Goal: Navigation & Orientation: Find specific page/section

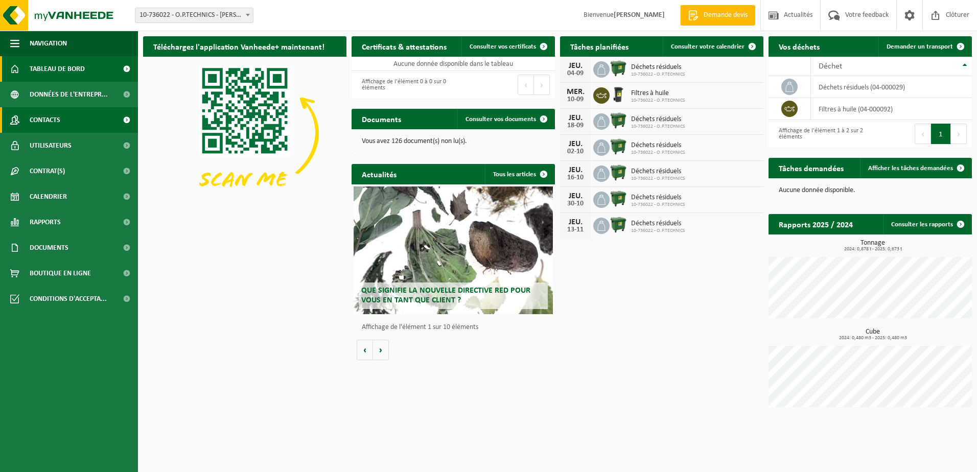
click at [126, 119] on span at bounding box center [126, 120] width 23 height 26
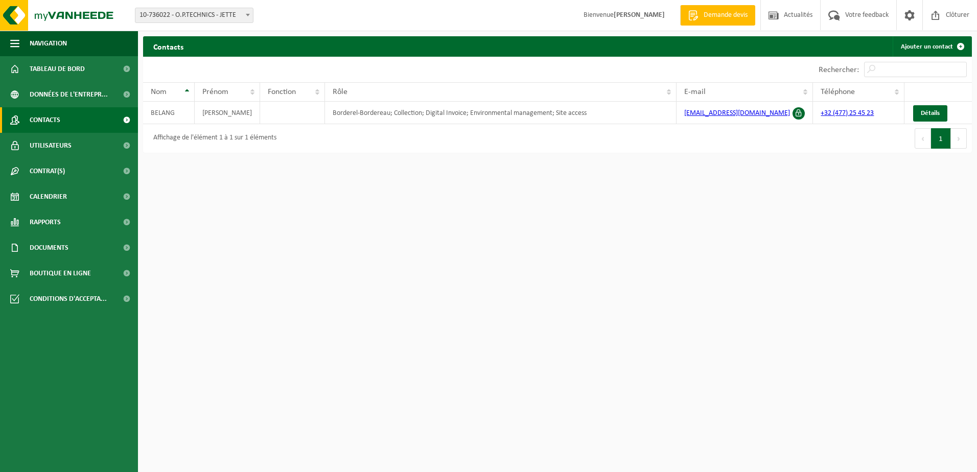
click at [250, 270] on html "Site: 10-736022 - O.P.TECHNICS - JETTE 10-736022 - O.P.TECHNICS - JETTE Bienven…" at bounding box center [488, 236] width 977 height 472
click at [14, 43] on span "button" at bounding box center [14, 44] width 9 height 26
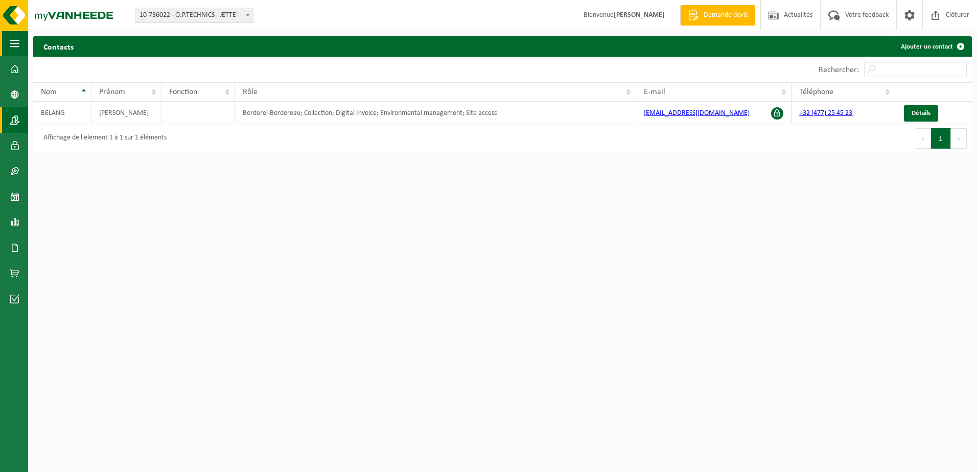
click at [14, 42] on span "button" at bounding box center [14, 44] width 9 height 26
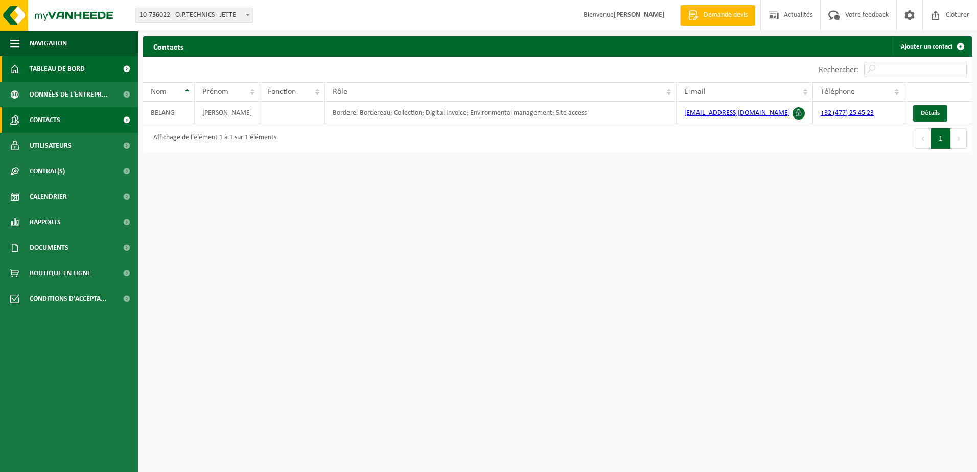
click at [52, 67] on span "Tableau de bord" at bounding box center [57, 69] width 55 height 26
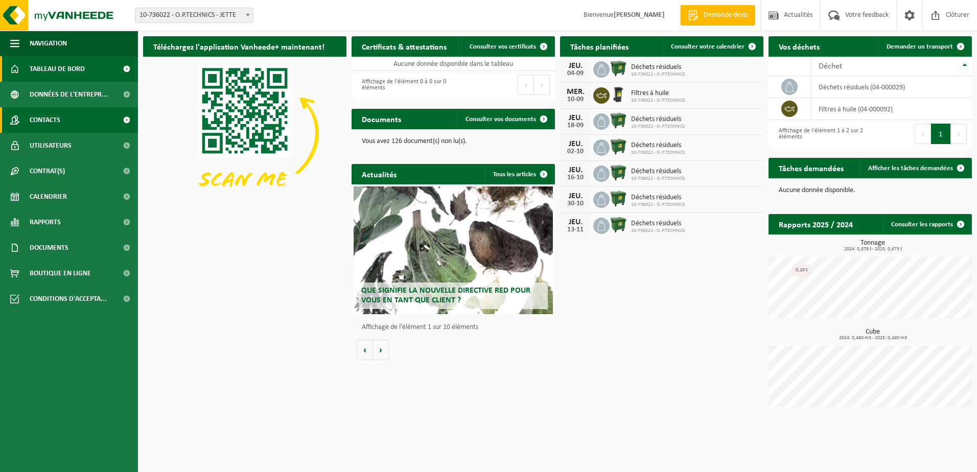
click at [123, 120] on span at bounding box center [126, 120] width 23 height 26
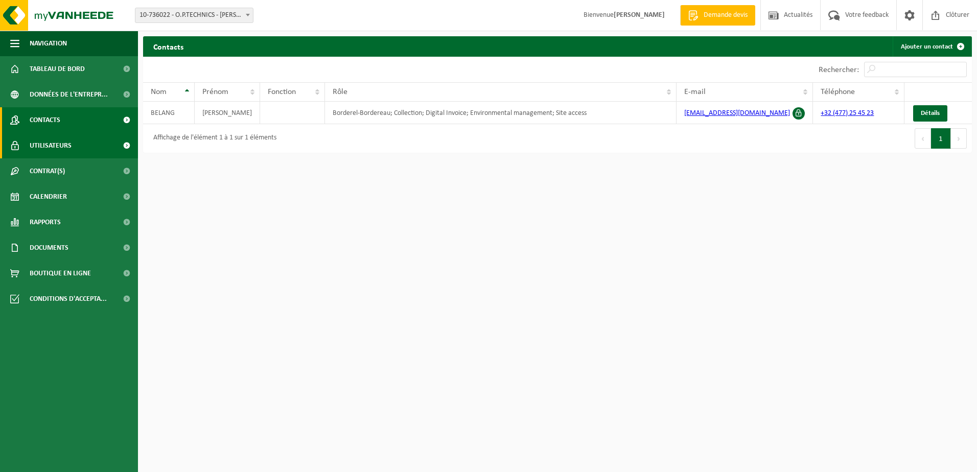
click at [62, 150] on span "Utilisateurs" at bounding box center [51, 146] width 42 height 26
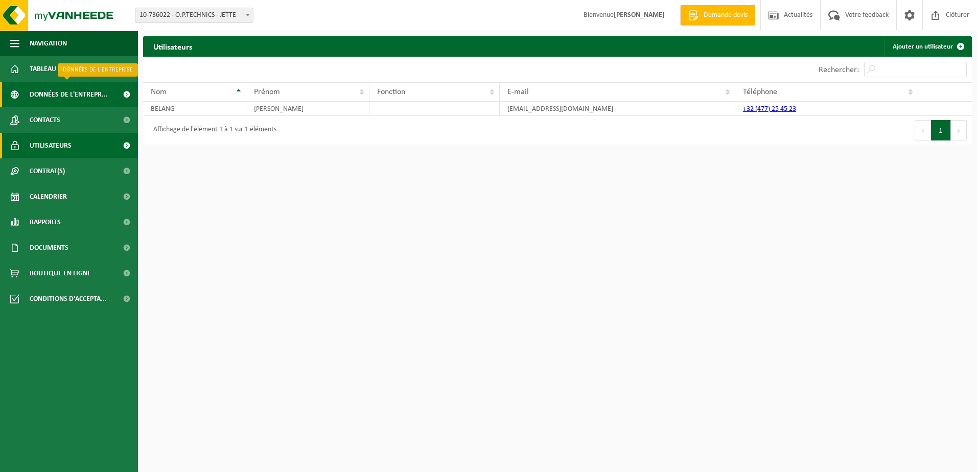
click at [69, 97] on span "Données de l'entrepr..." at bounding box center [69, 95] width 78 height 26
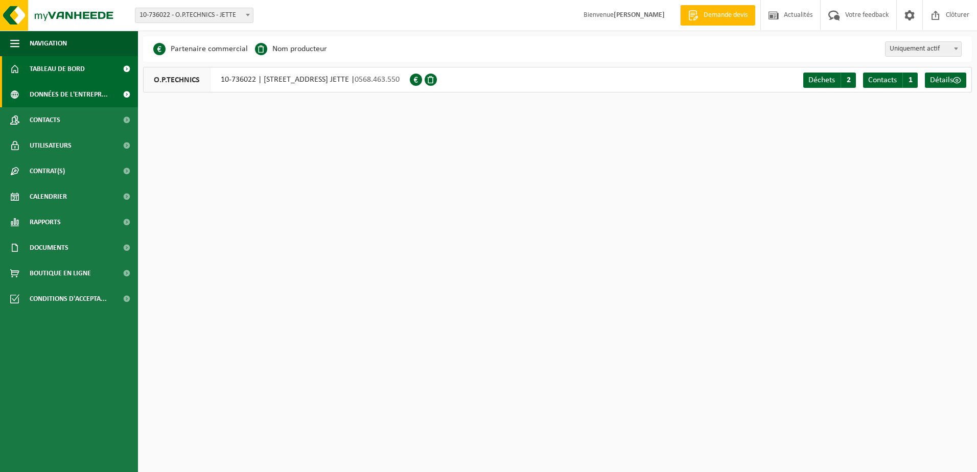
click at [78, 65] on span "Tableau de bord" at bounding box center [57, 69] width 55 height 26
